Goal: Check status

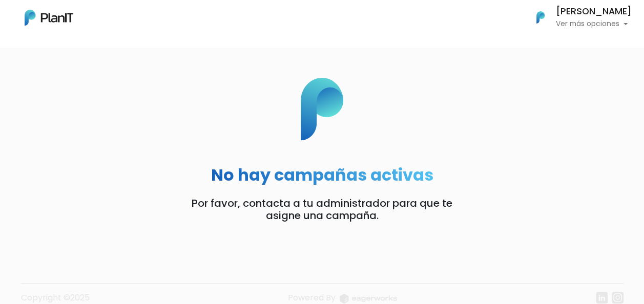
scroll to position [48, 0]
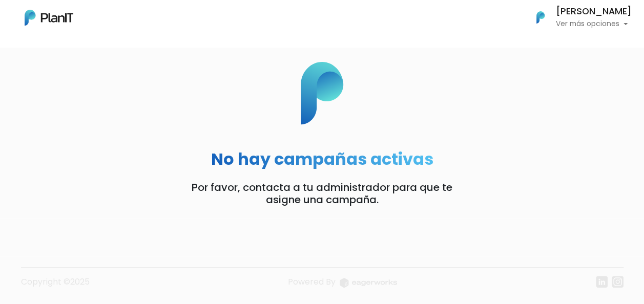
click at [582, 25] on p "Ver más opciones" at bounding box center [593, 23] width 76 height 7
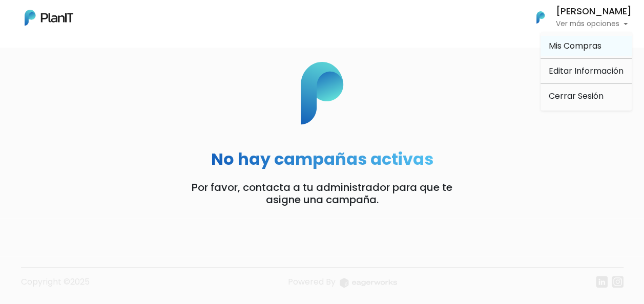
click at [581, 47] on span "Mis Compras" at bounding box center [574, 46] width 53 height 12
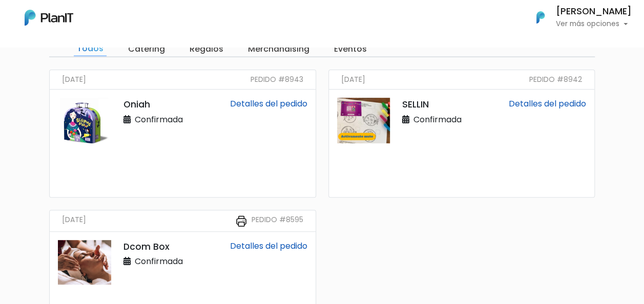
scroll to position [102, 0]
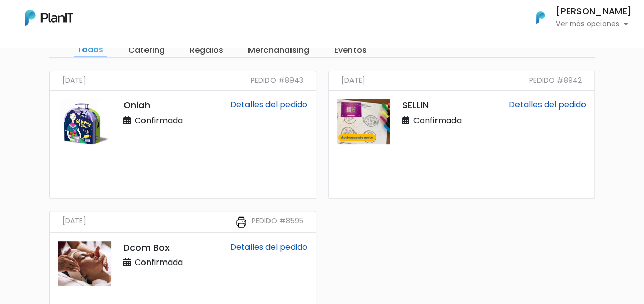
click at [543, 105] on link "Detalles del pedido" at bounding box center [546, 105] width 77 height 12
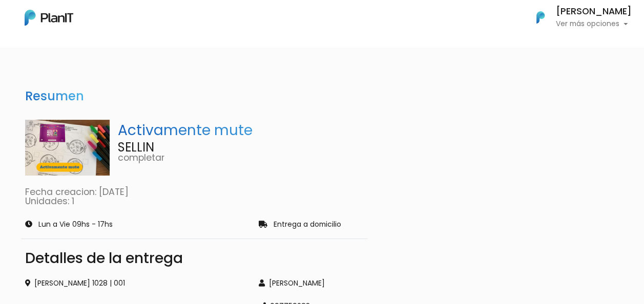
scroll to position [51, 0]
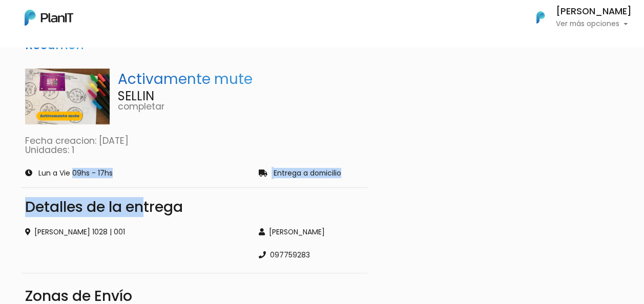
drag, startPoint x: 44, startPoint y: 171, endPoint x: 142, endPoint y: 213, distance: 106.9
click at [142, 213] on div "Activamente mute SELLIN completar Fecha creacion: 25/08/11 Unidades: 1 Lun a Vi…" at bounding box center [194, 228] width 358 height 337
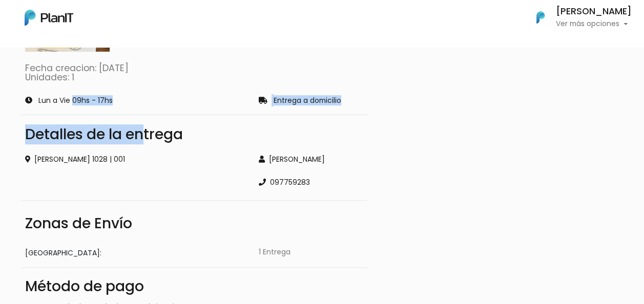
scroll to position [0, 0]
